Goal: Information Seeking & Learning: Learn about a topic

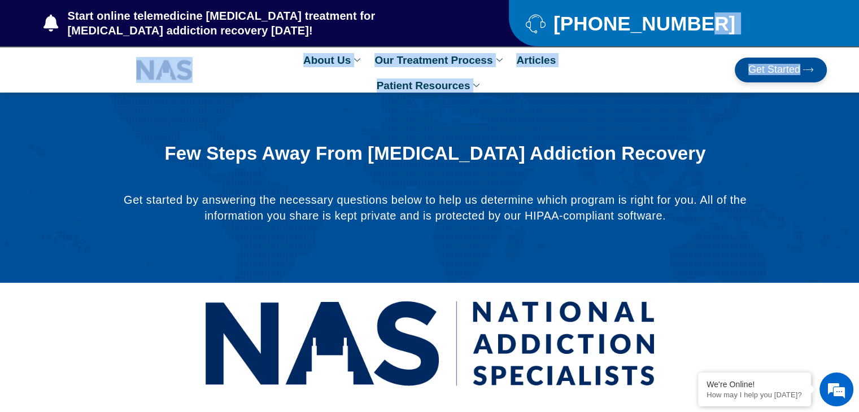
drag, startPoint x: 858, startPoint y: 34, endPoint x: 865, endPoint y: 53, distance: 20.0
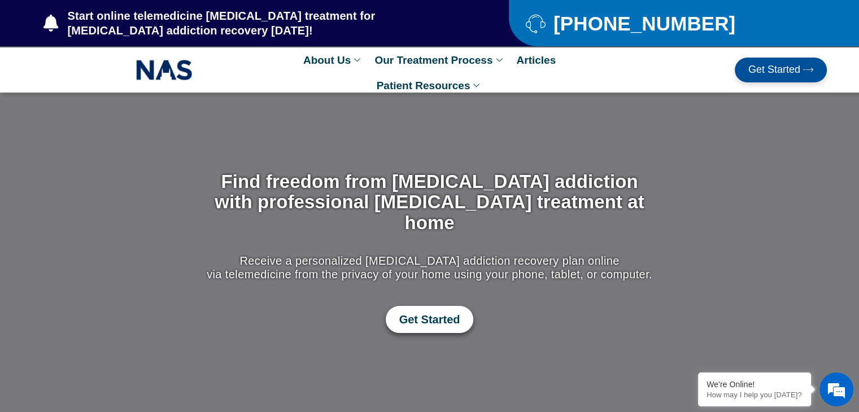
click at [445, 313] on span "Get Started" at bounding box center [429, 320] width 61 height 14
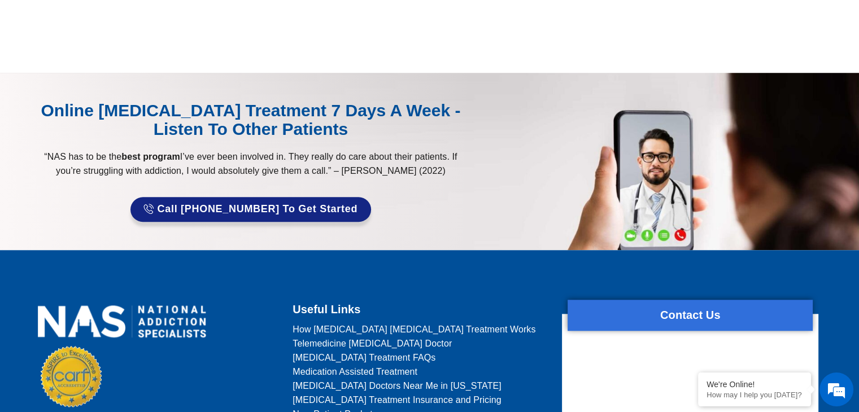
scroll to position [1018, 0]
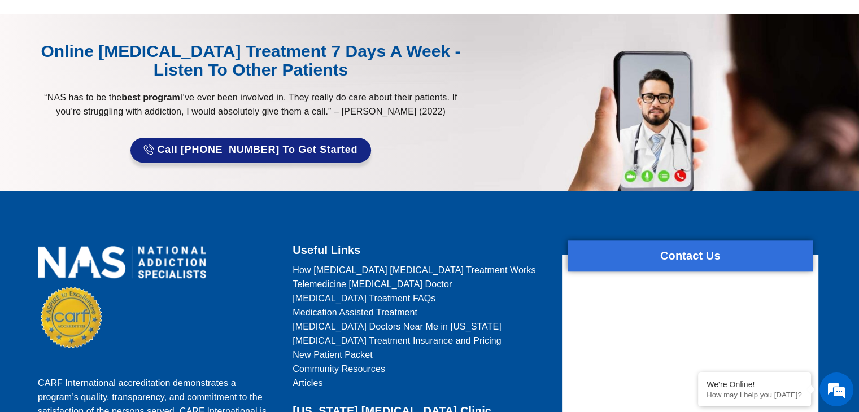
drag, startPoint x: 867, startPoint y: 25, endPoint x: 867, endPoint y: 220, distance: 194.3
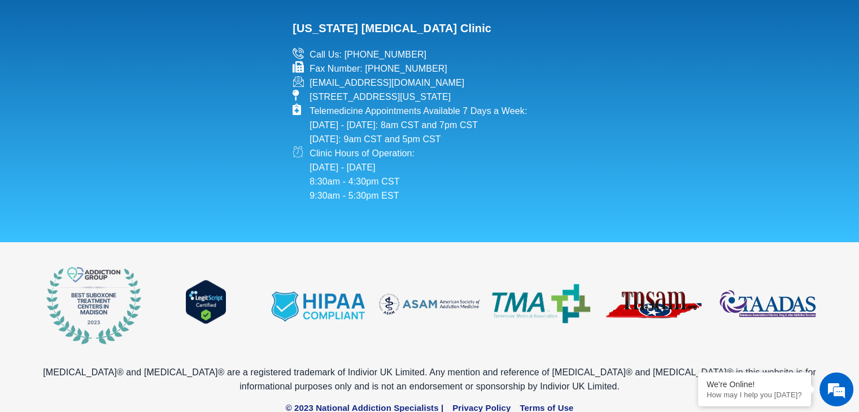
scroll to position [0, 0]
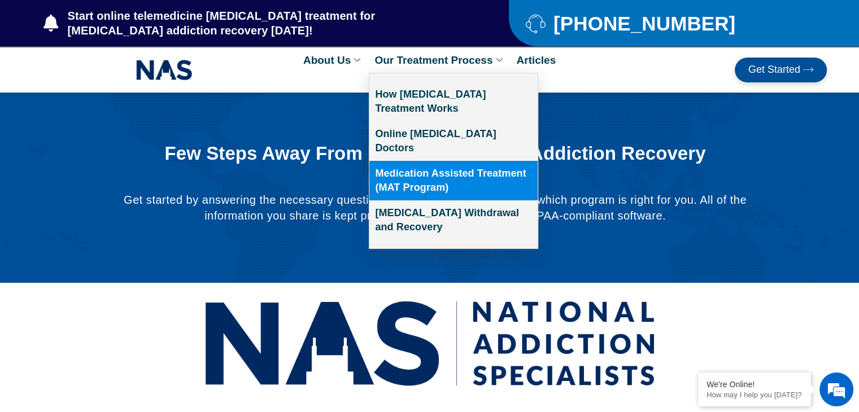
click at [443, 161] on link "Medication Assisted Treatment (MAT Program)" at bounding box center [453, 181] width 168 height 40
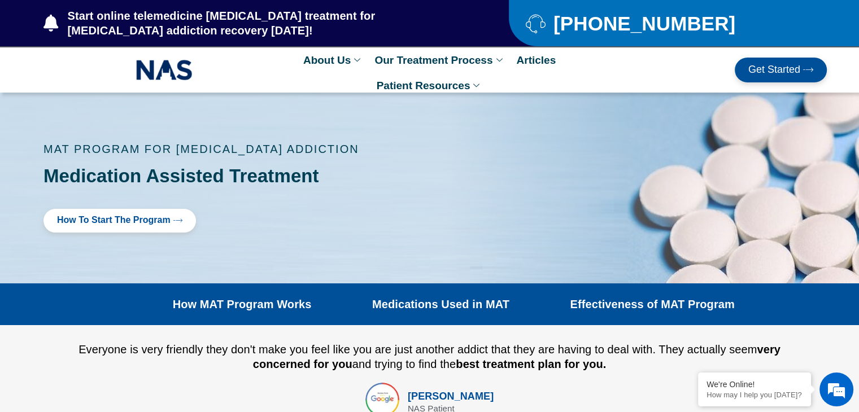
drag, startPoint x: 856, startPoint y: 30, endPoint x: 861, endPoint y: 43, distance: 14.3
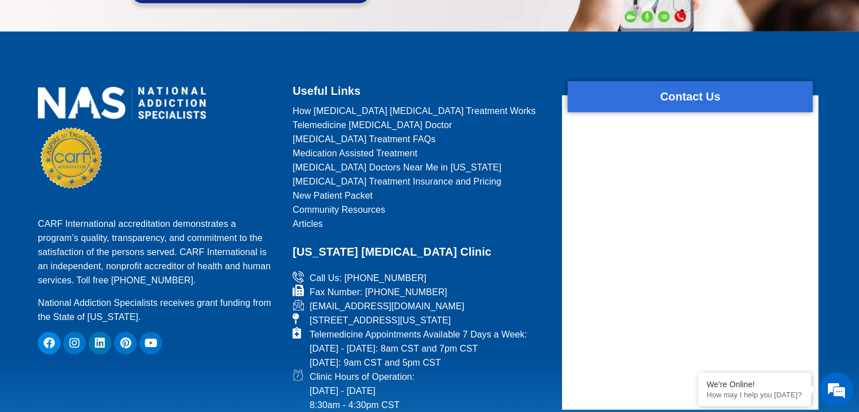
scroll to position [3519, 0]
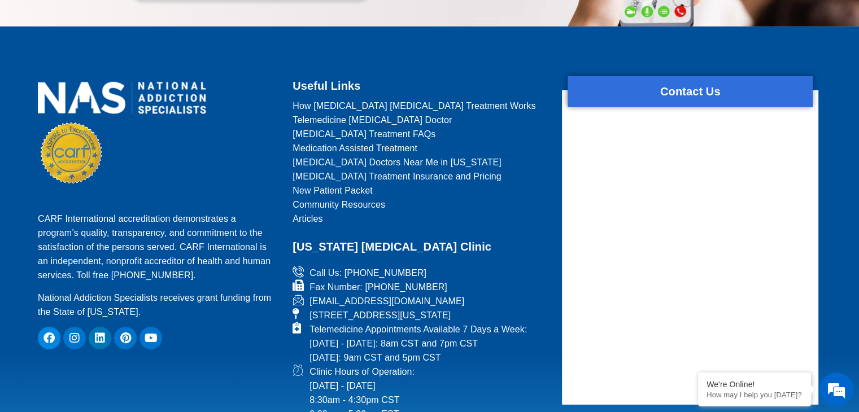
click at [388, 99] on span "How [MEDICAL_DATA] [MEDICAL_DATA] Treatment Works" at bounding box center [414, 106] width 243 height 14
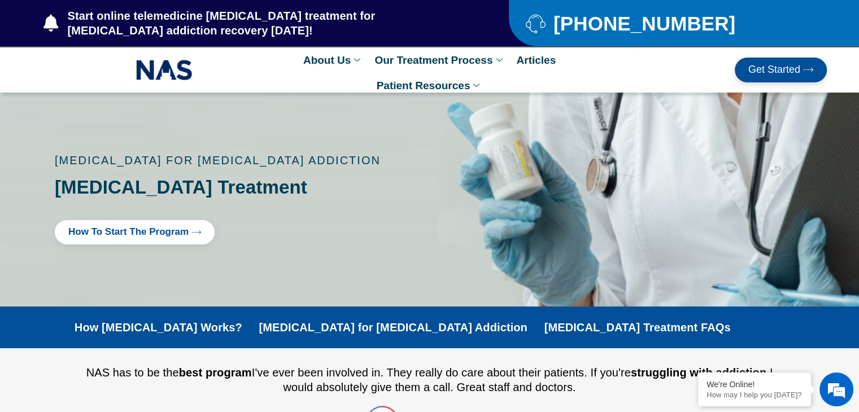
click at [796, 72] on span "Get Started" at bounding box center [774, 69] width 52 height 11
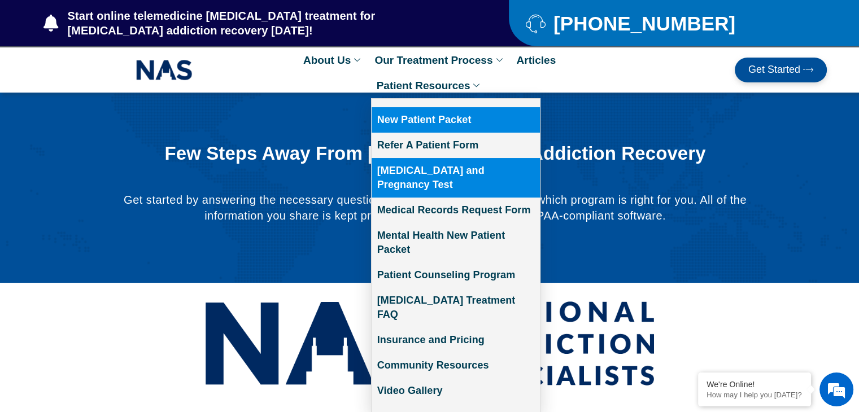
click at [456, 170] on link "[MEDICAL_DATA] and Pregnancy Test" at bounding box center [456, 178] width 168 height 40
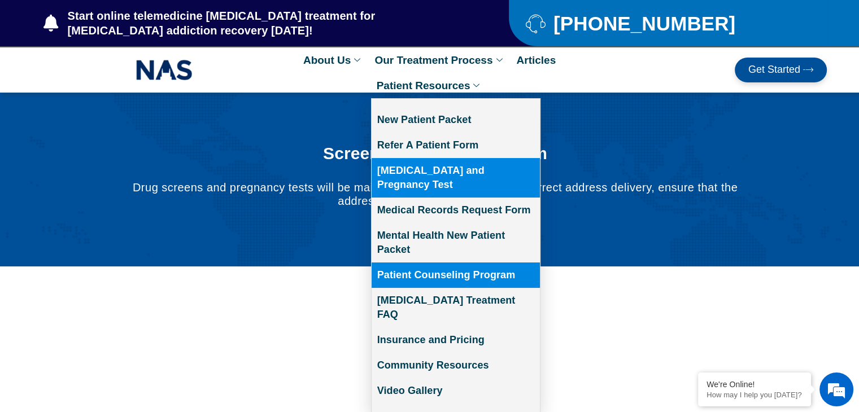
click at [443, 263] on link "Patient Counseling Program" at bounding box center [456, 275] width 168 height 25
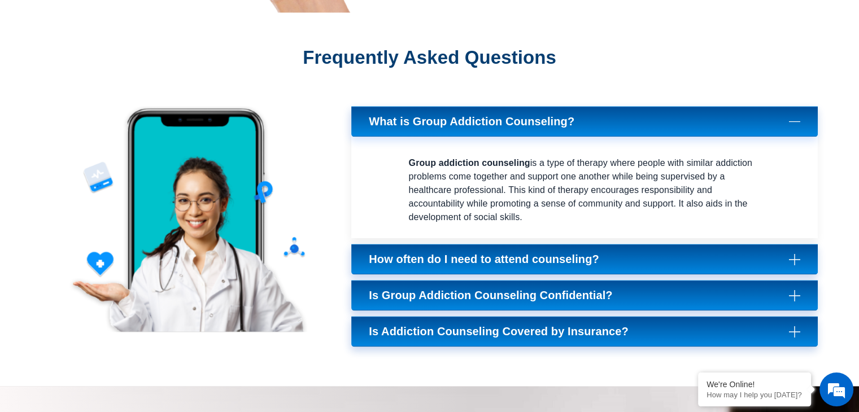
scroll to position [1472, 0]
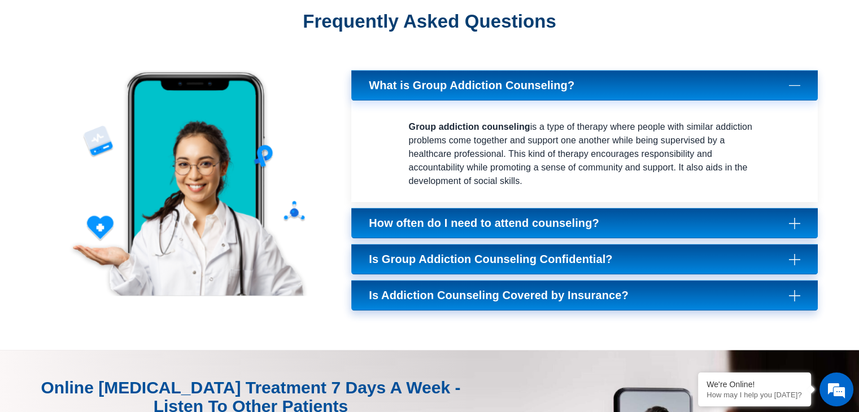
click at [489, 214] on link "How often do I need to attend counseling?" at bounding box center [584, 223] width 467 height 31
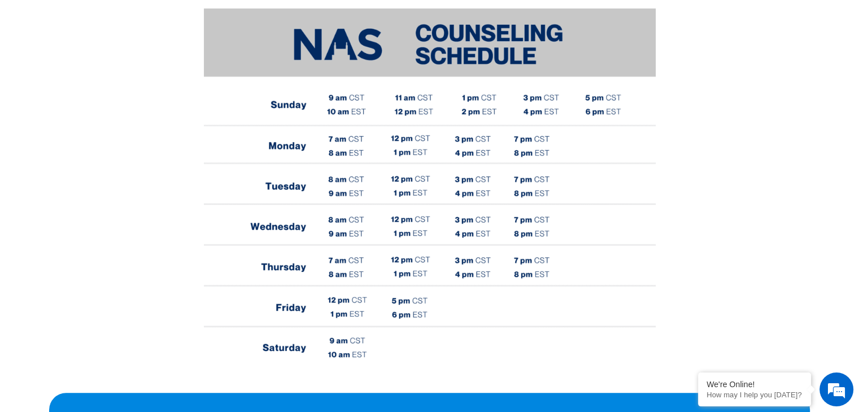
scroll to position [469, 0]
